Goal: Task Accomplishment & Management: Manage account settings

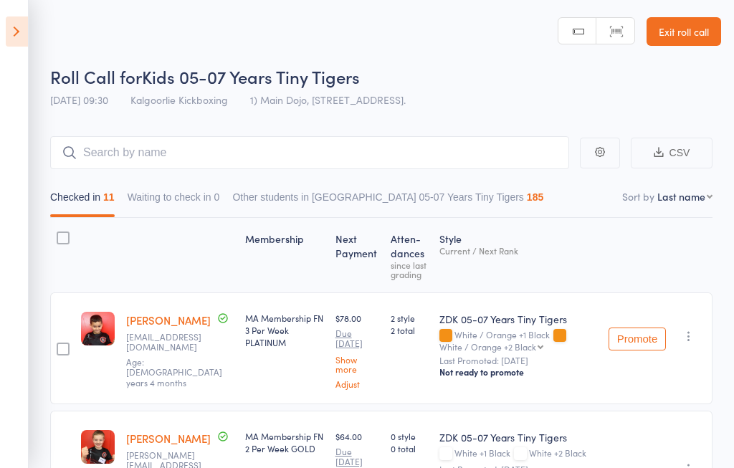
select select "1"
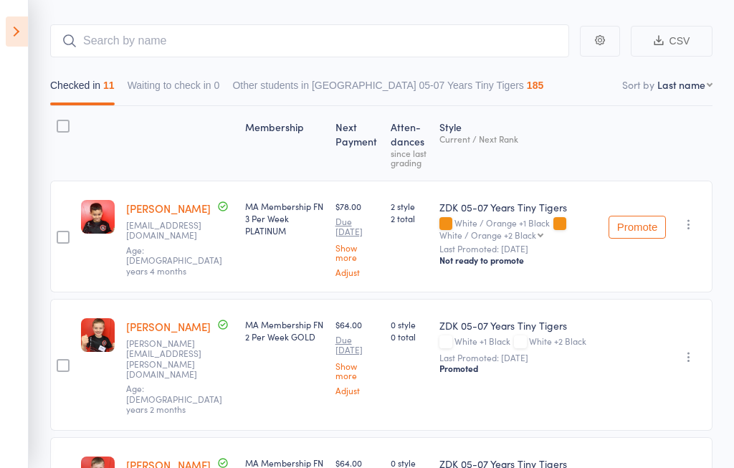
click at [19, 23] on icon at bounding box center [17, 31] width 22 height 30
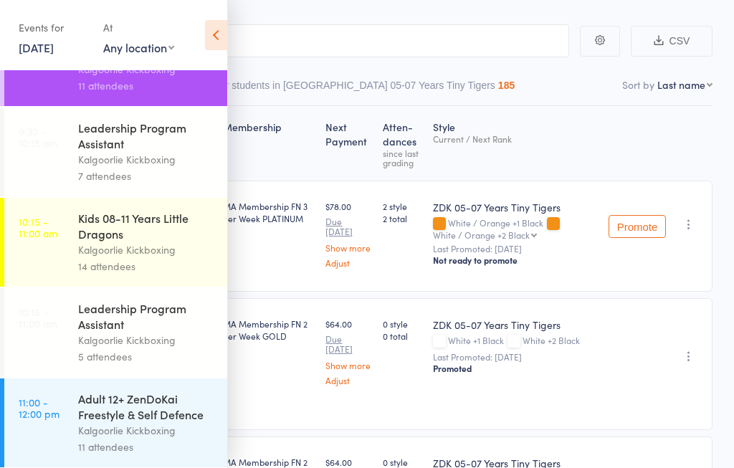
scroll to position [267, 0]
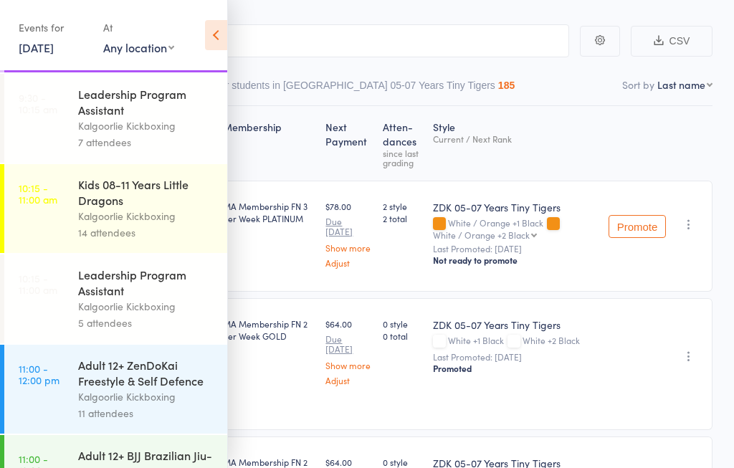
click at [154, 389] on div "Adult 12+ ZenDoKai Freestyle & Self Defence" at bounding box center [146, 373] width 137 height 32
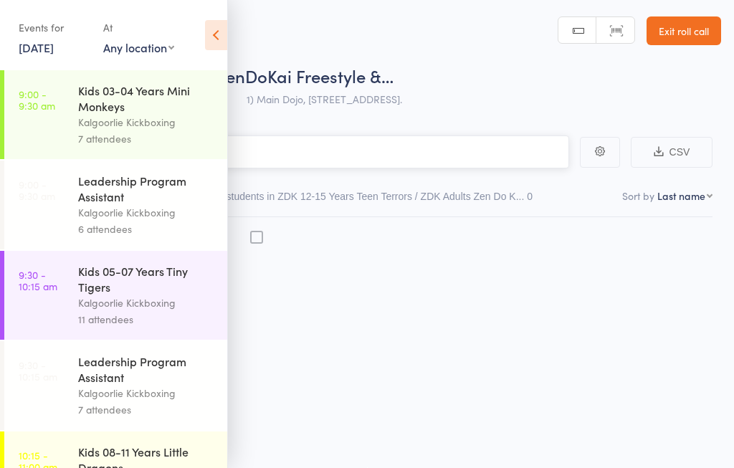
scroll to position [1, 0]
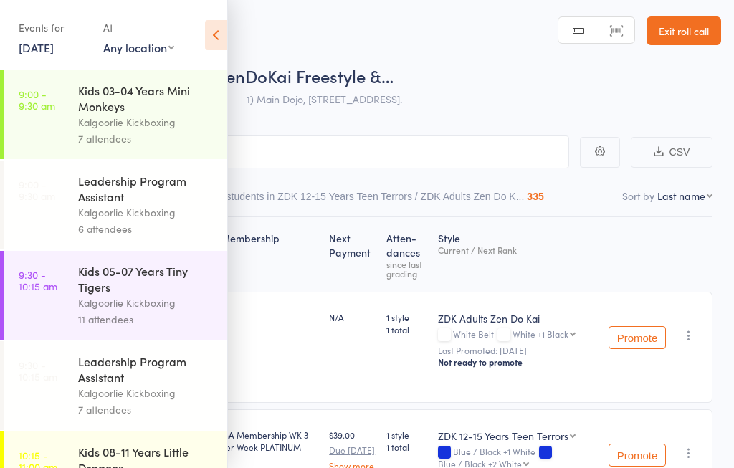
click at [222, 22] on icon at bounding box center [216, 35] width 22 height 30
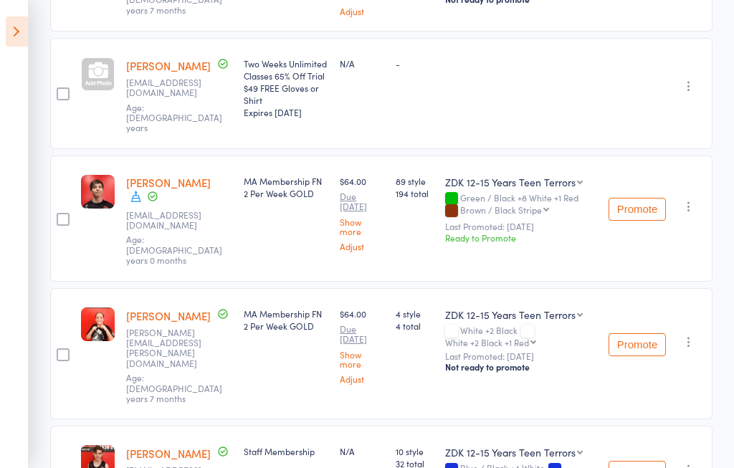
scroll to position [493, 0]
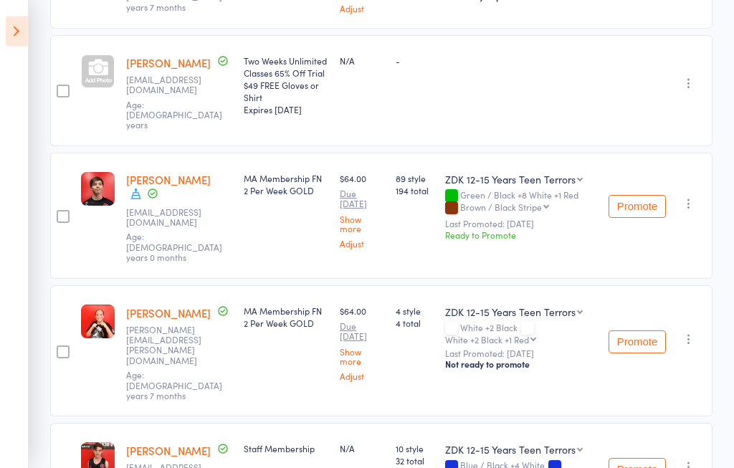
click at [583, 305] on select "Adults Muay Thai ZDK 12-15 Years Teen Terrors ZDK 08-11 Years Little Dragons" at bounding box center [514, 312] width 138 height 14
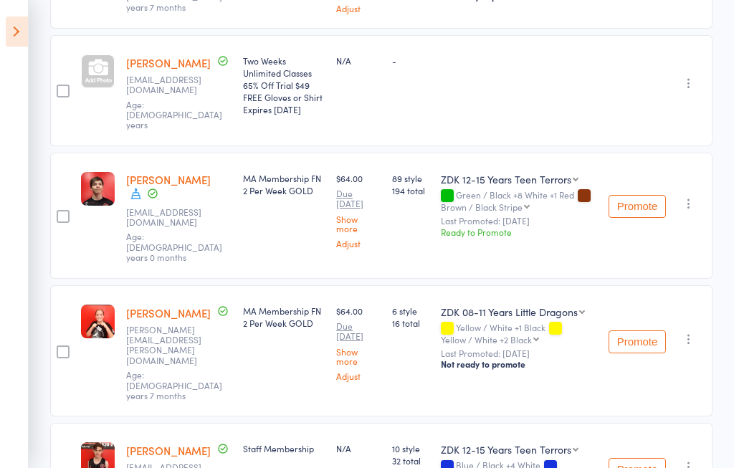
click at [585, 305] on select "Adults Muay Thai ZDK 12-15 Years Teen Terrors ZDK 08-11 Years Little Dragons" at bounding box center [513, 312] width 144 height 14
select select "1"
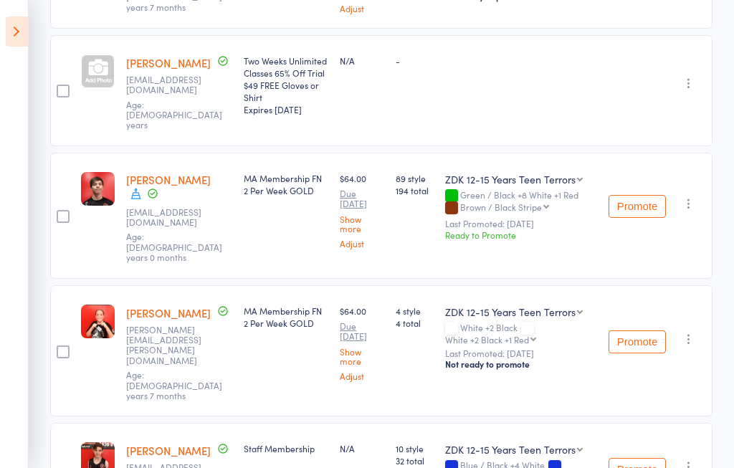
click at [583, 442] on select "Adults Muay Thai ZDK 03-04 Years Mini Monkeys ZDK 12-15 Years Teen Terrors Lead…" at bounding box center [514, 449] width 138 height 14
click at [531, 442] on select "Adults Muay Thai ZDK 03-04 Years Mini Monkeys ZDK 12-15 Years Teen Terrors Lead…" at bounding box center [488, 449] width 86 height 14
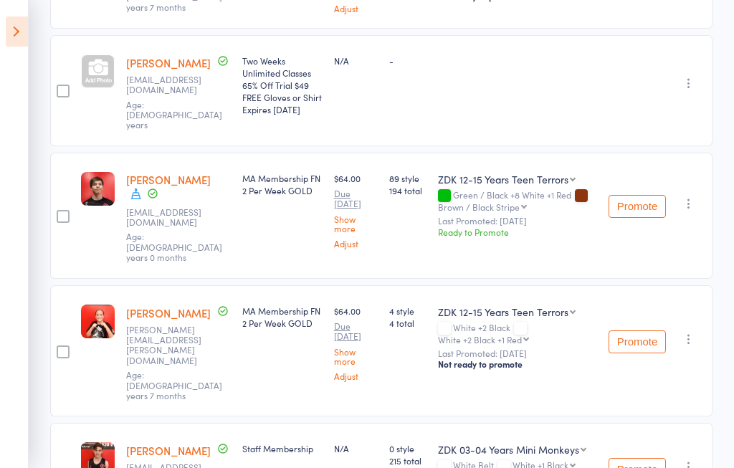
click at [587, 442] on select "Adults Muay Thai ZDK 03-04 Years Mini Monkeys ZDK 12-15 Years Teen Terrors Lead…" at bounding box center [512, 449] width 148 height 14
select select "2"
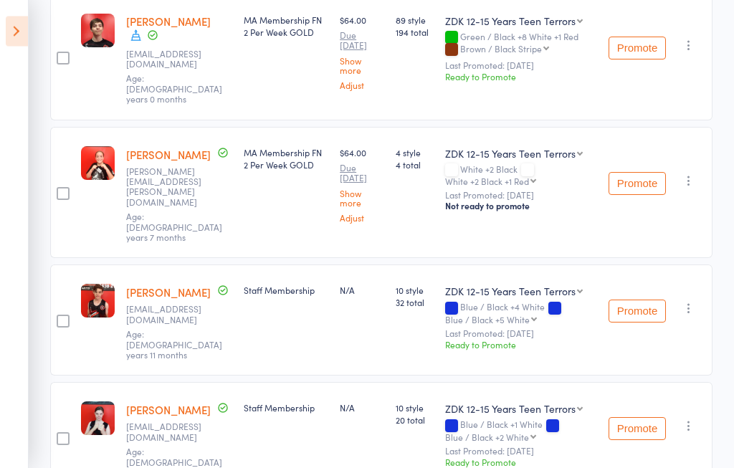
scroll to position [652, 0]
click at [583, 402] on select "ZDK 12-15 Years Teen Terrors Leadership Program" at bounding box center [514, 409] width 138 height 14
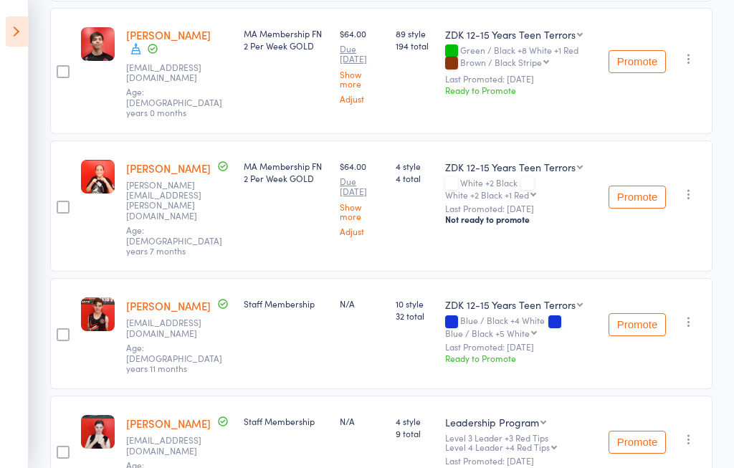
click at [546, 415] on select "ZDK 12-15 Years Teen Terrors Leadership Program" at bounding box center [495, 422] width 101 height 14
select select "0"
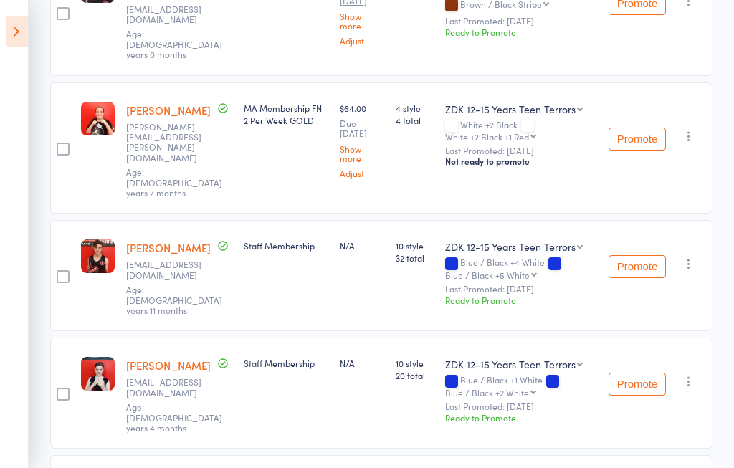
scroll to position [693, 0]
